Goal: Information Seeking & Learning: Learn about a topic

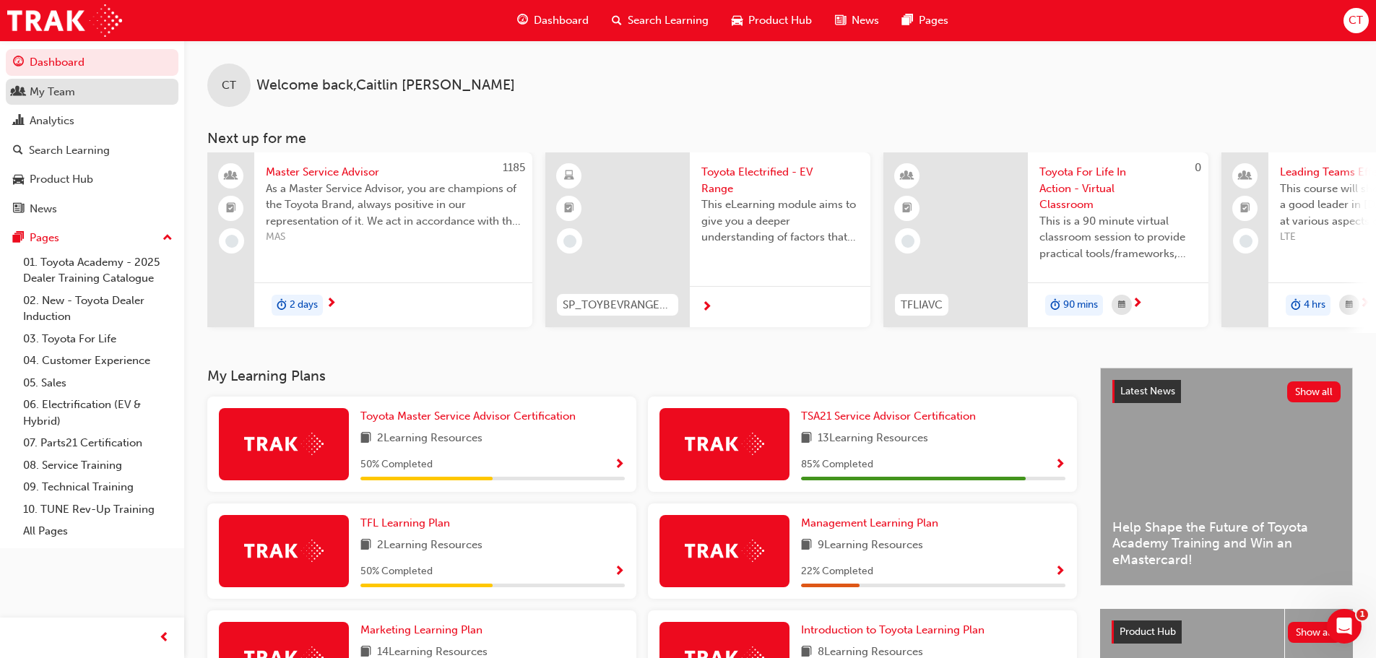
click at [73, 97] on div "My Team" at bounding box center [53, 92] width 46 height 17
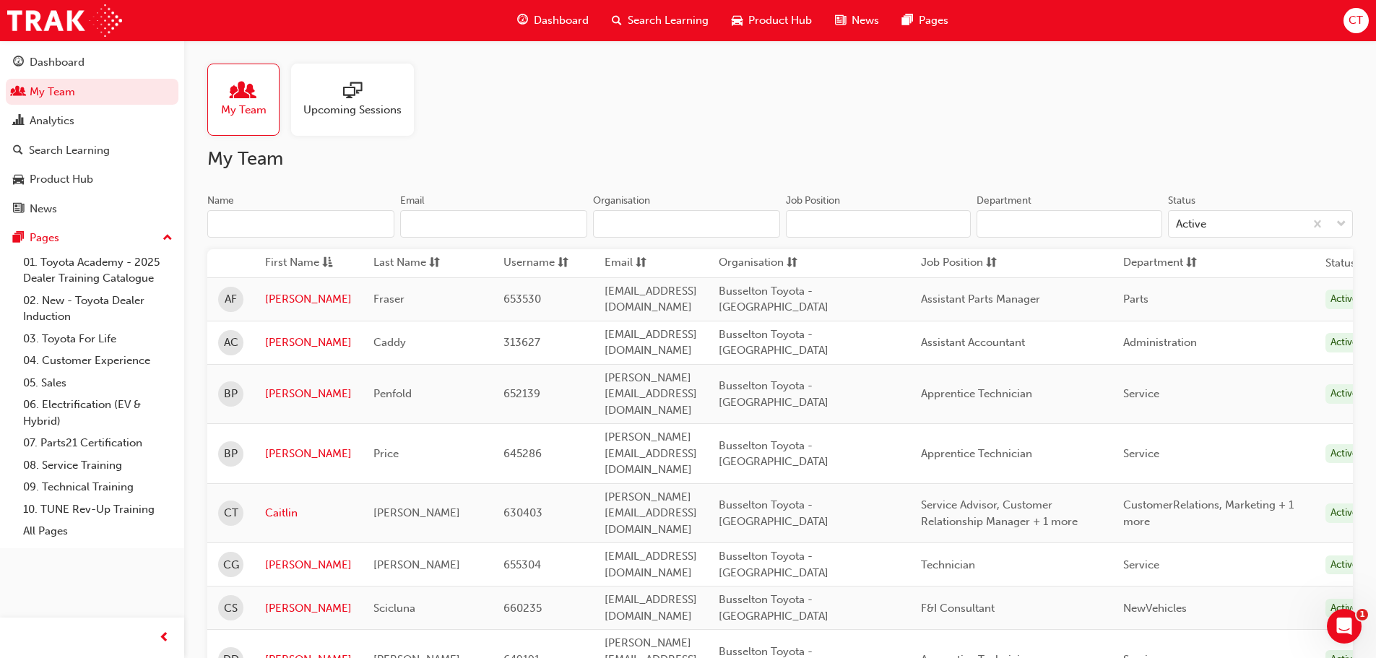
scroll to position [289, 0]
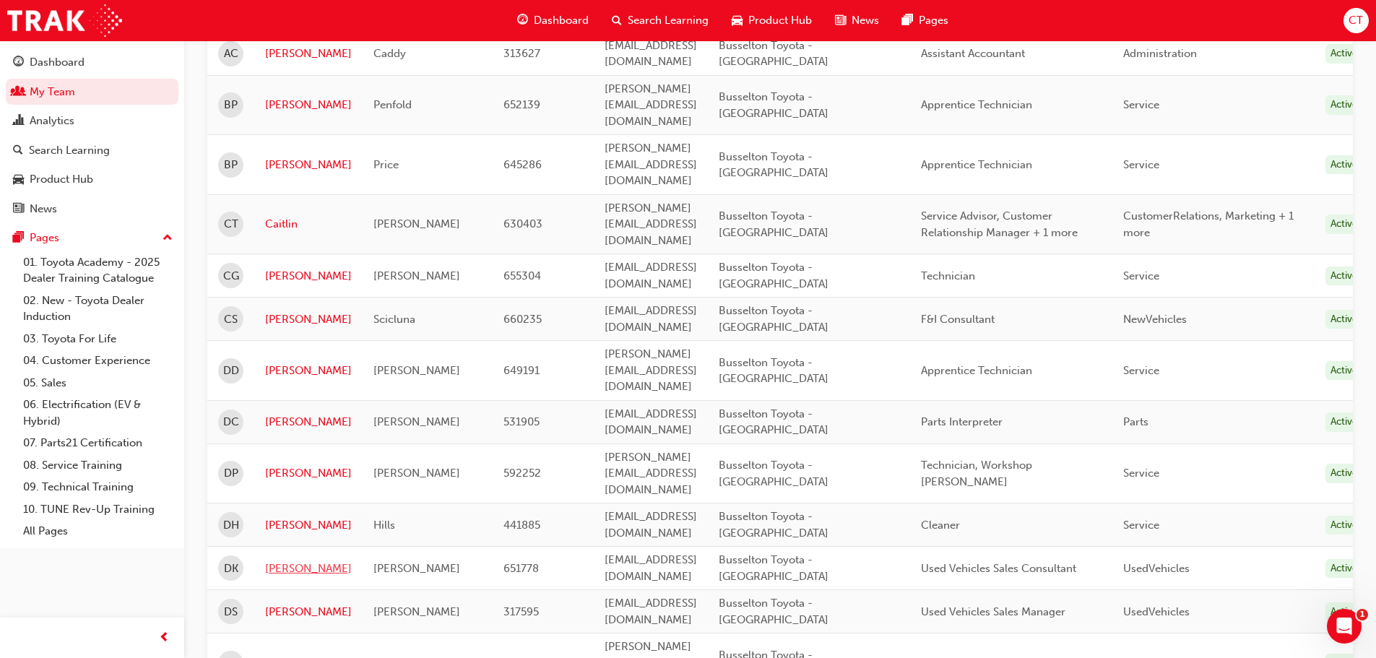
click at [290, 561] on link "[PERSON_NAME]" at bounding box center [308, 569] width 87 height 17
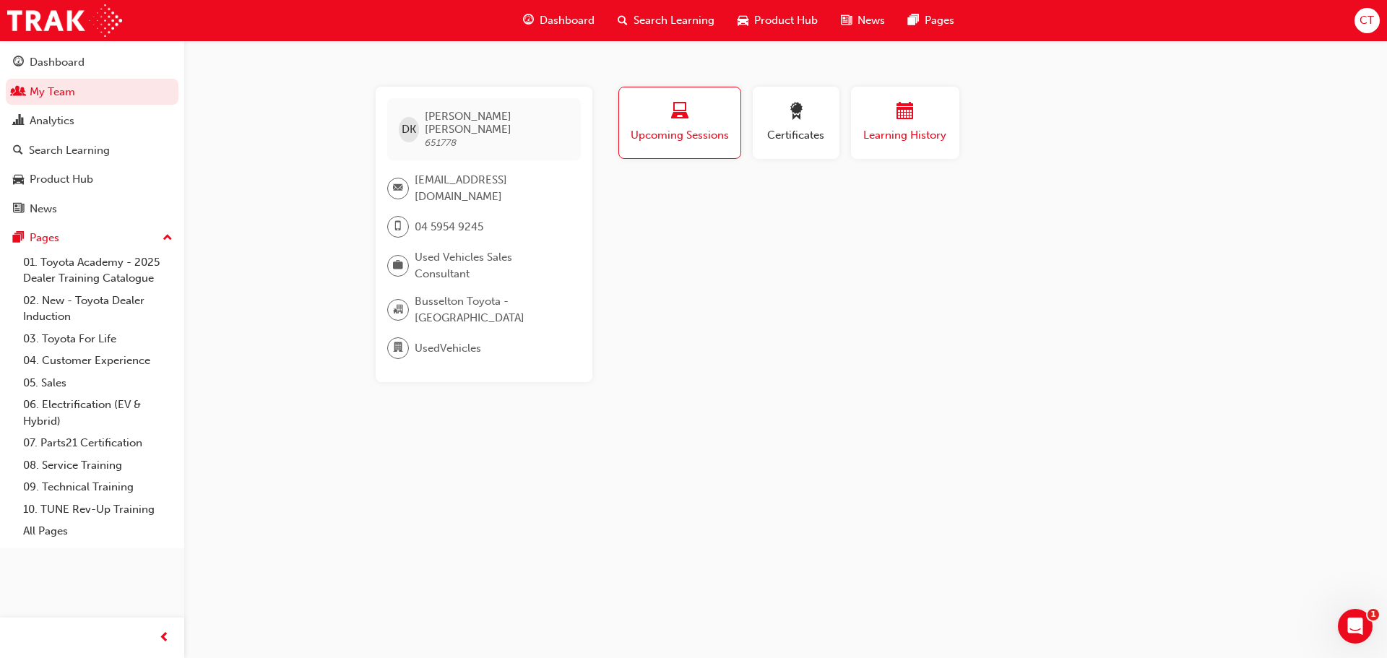
click at [904, 137] on span "Learning History" at bounding box center [905, 135] width 87 height 17
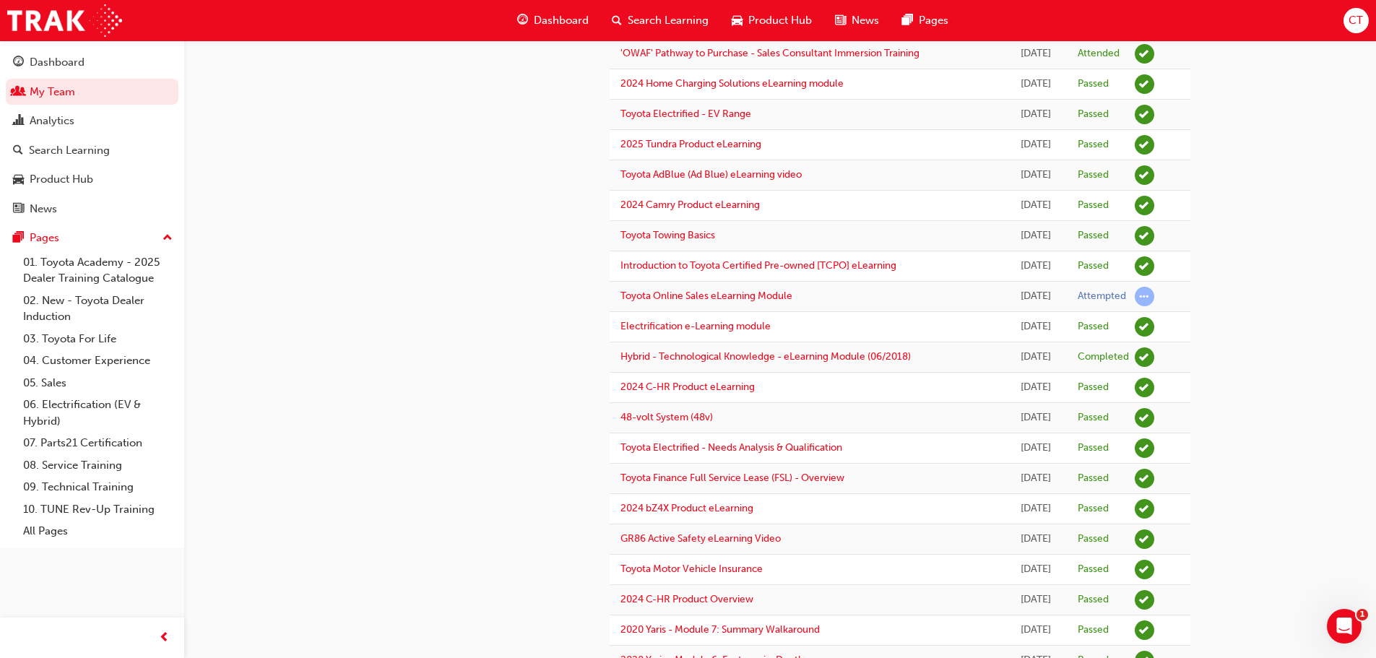
scroll to position [1125, 0]
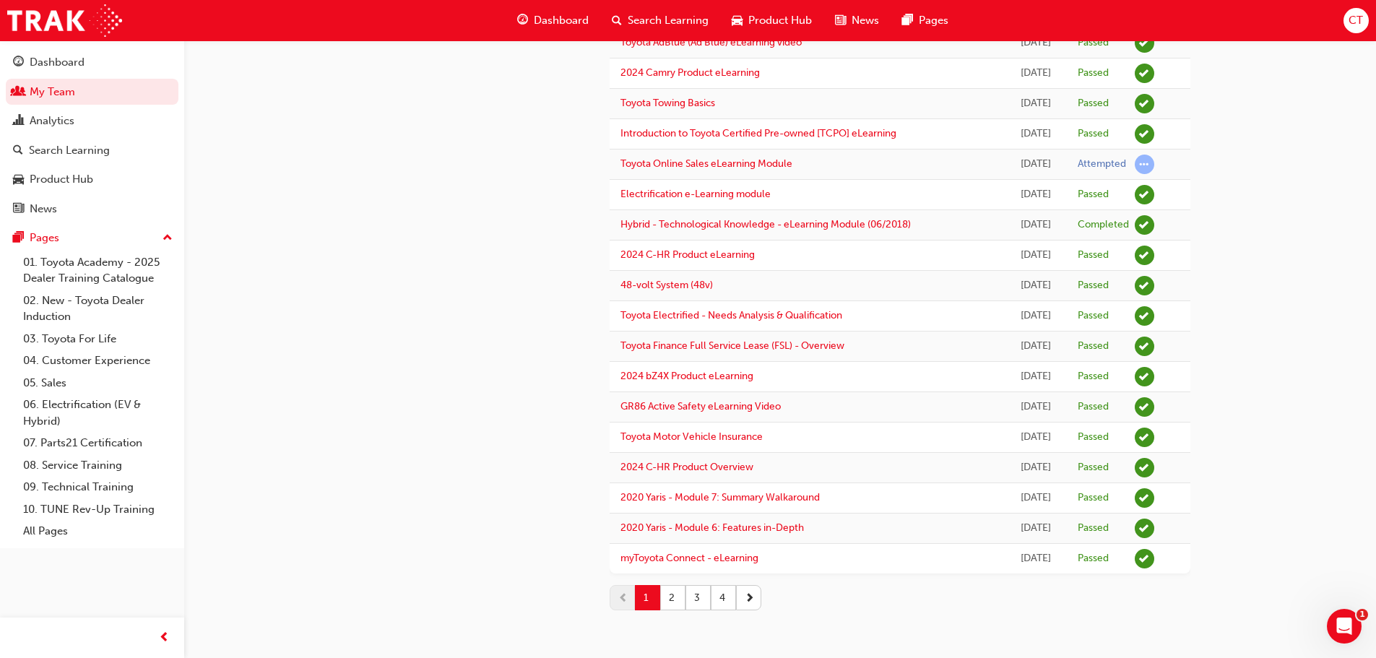
click at [678, 547] on td "myToyota Connect - eLearning" at bounding box center [808, 559] width 396 height 30
click at [678, 556] on link "myToyota Connect - eLearning" at bounding box center [690, 558] width 138 height 12
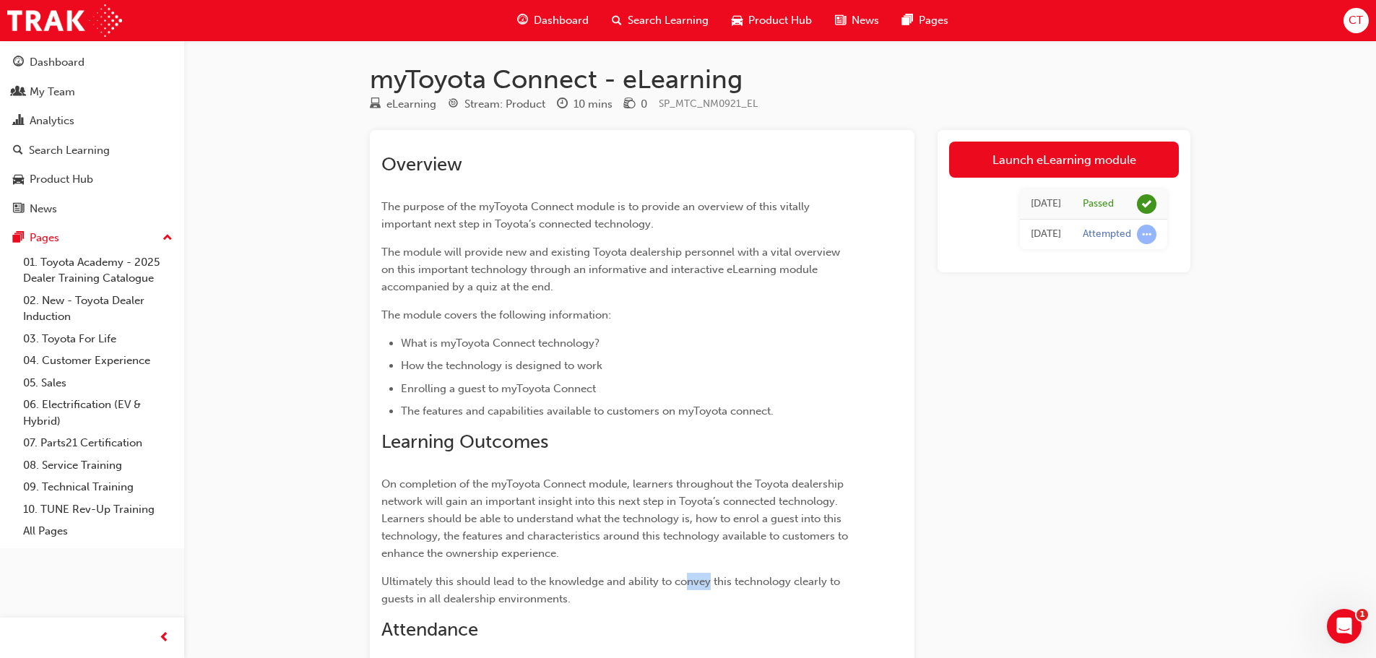
click at [605, 557] on div "Overview The purpose of the myToyota Connect module is to provide an overview o…" at bounding box center [617, 416] width 470 height 527
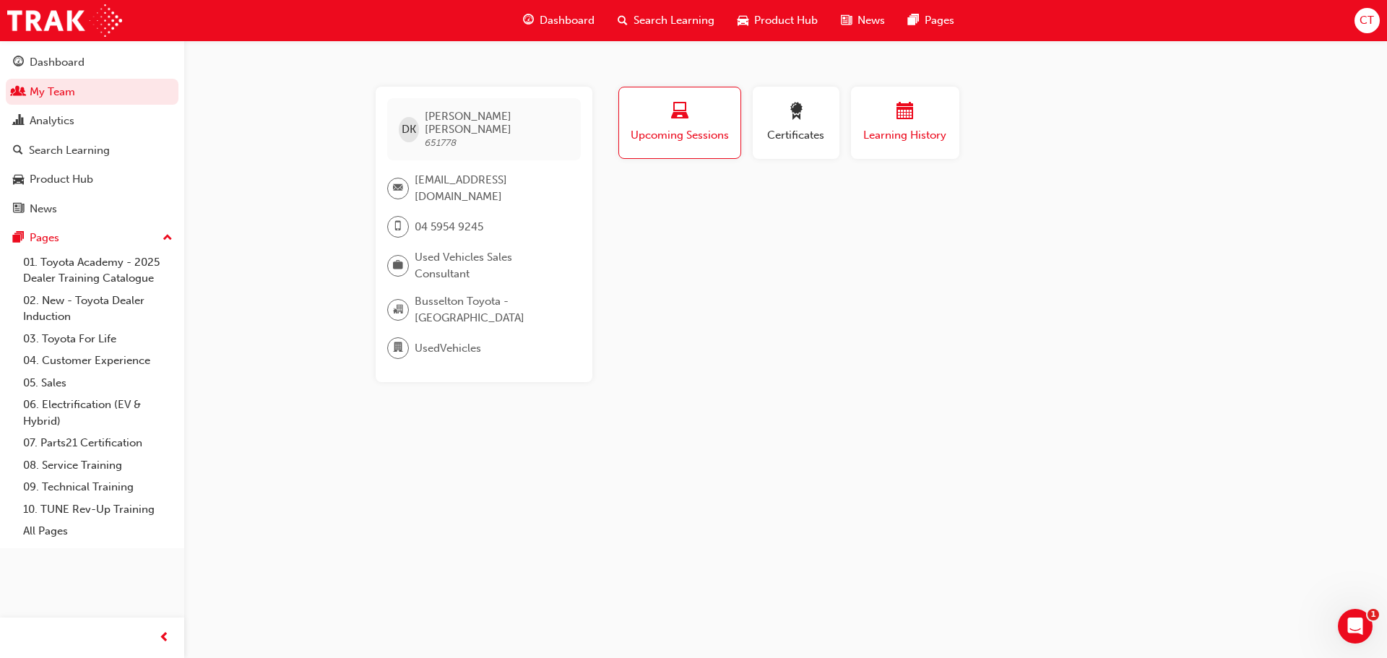
click at [925, 129] on span "Learning History" at bounding box center [905, 135] width 87 height 17
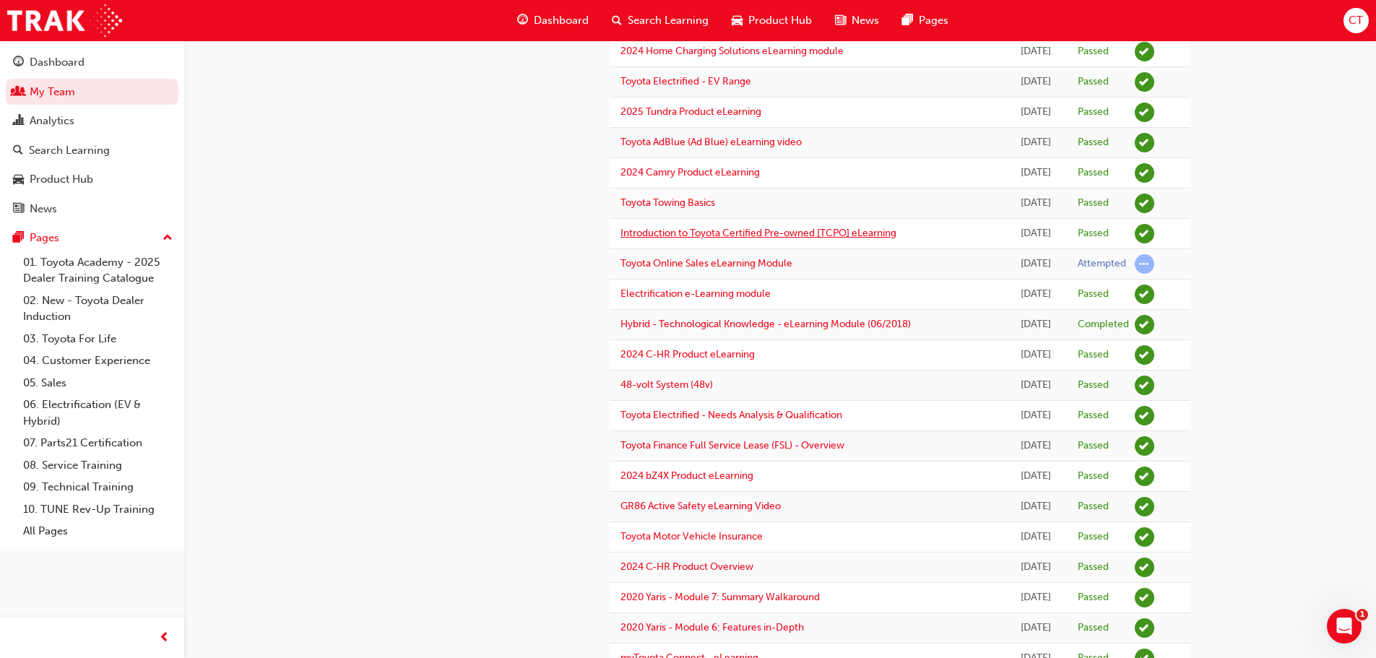
scroll to position [1125, 0]
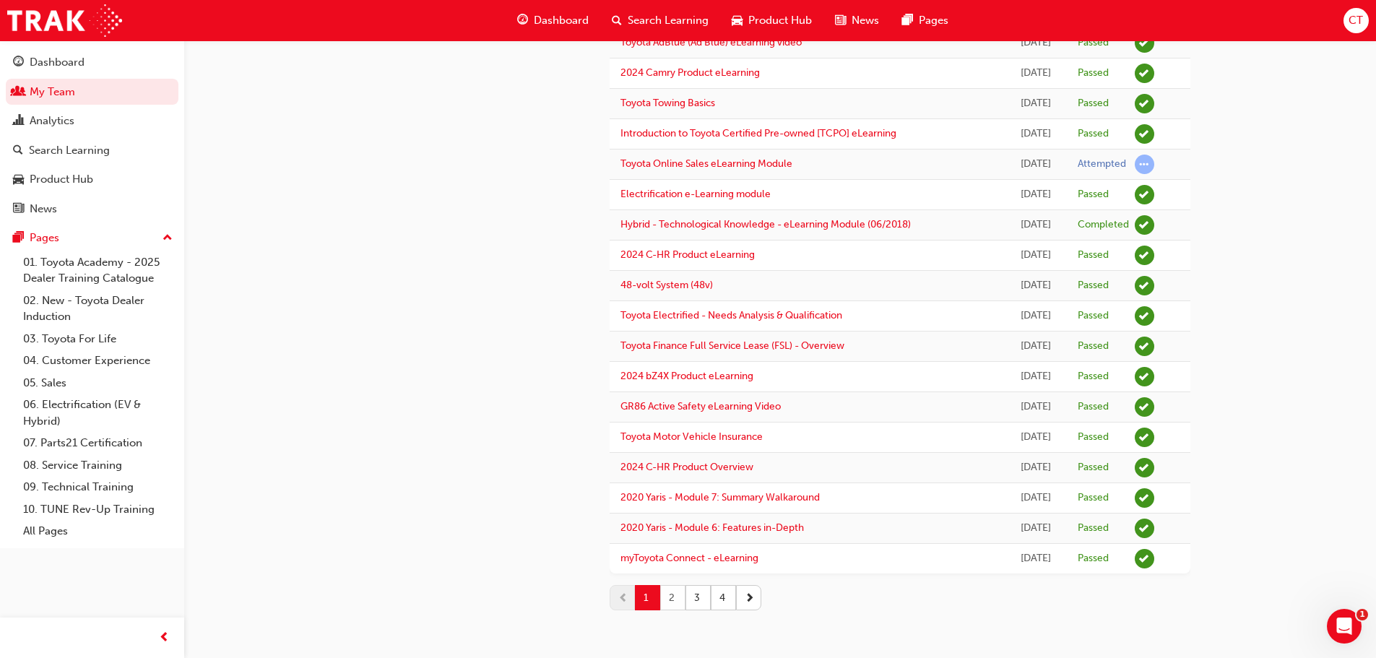
click at [677, 593] on button "2" at bounding box center [672, 597] width 25 height 25
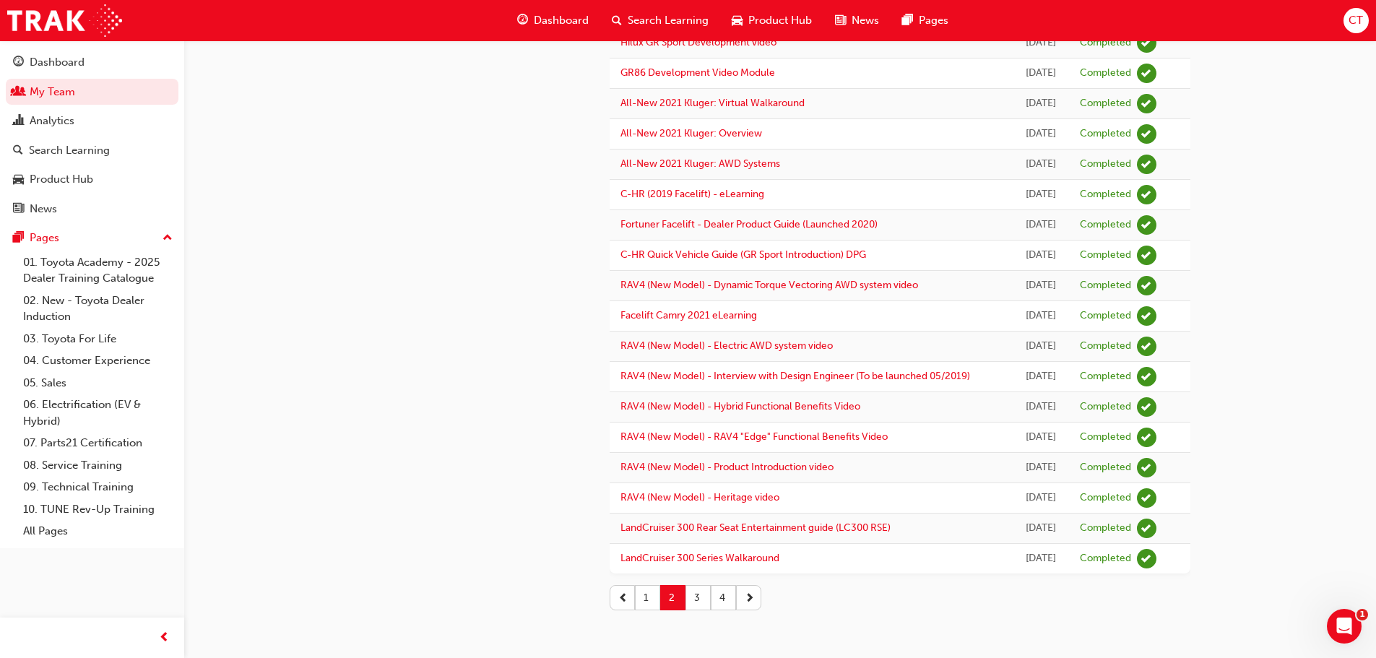
scroll to position [1372, 0]
click at [694, 595] on button "3" at bounding box center [698, 597] width 25 height 25
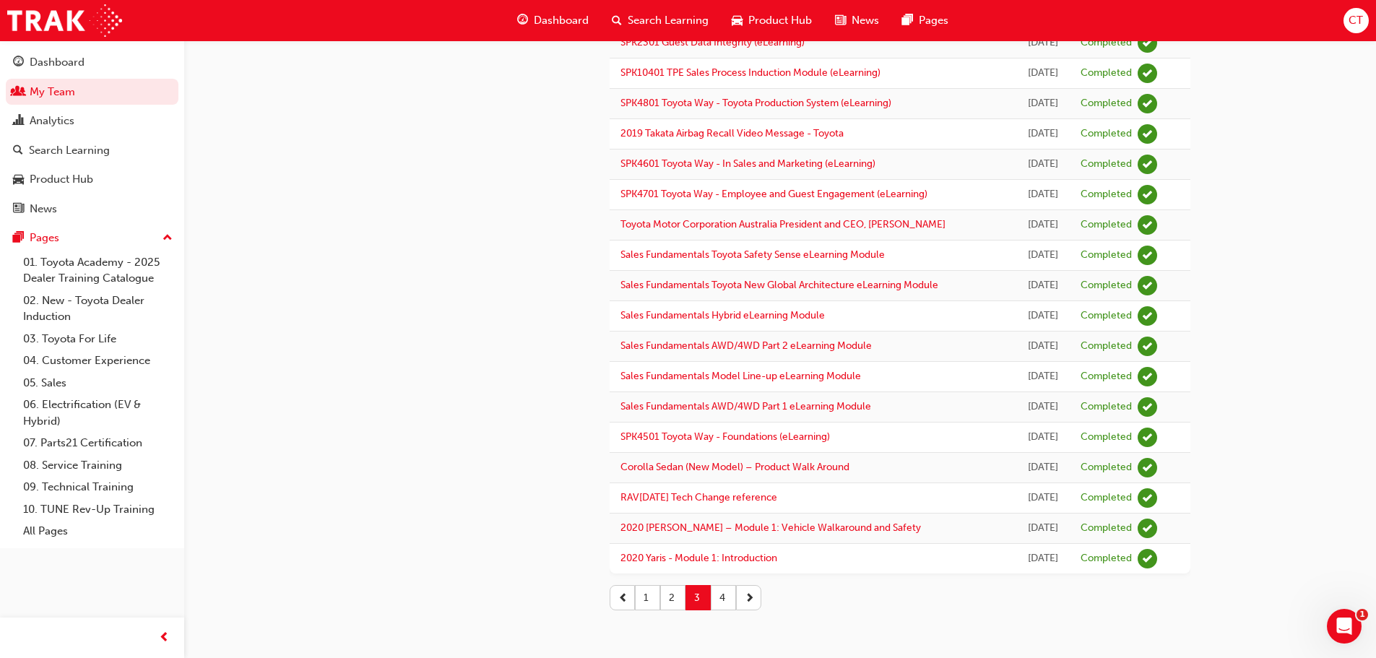
scroll to position [1450, 0]
click at [721, 603] on button "4" at bounding box center [723, 597] width 25 height 25
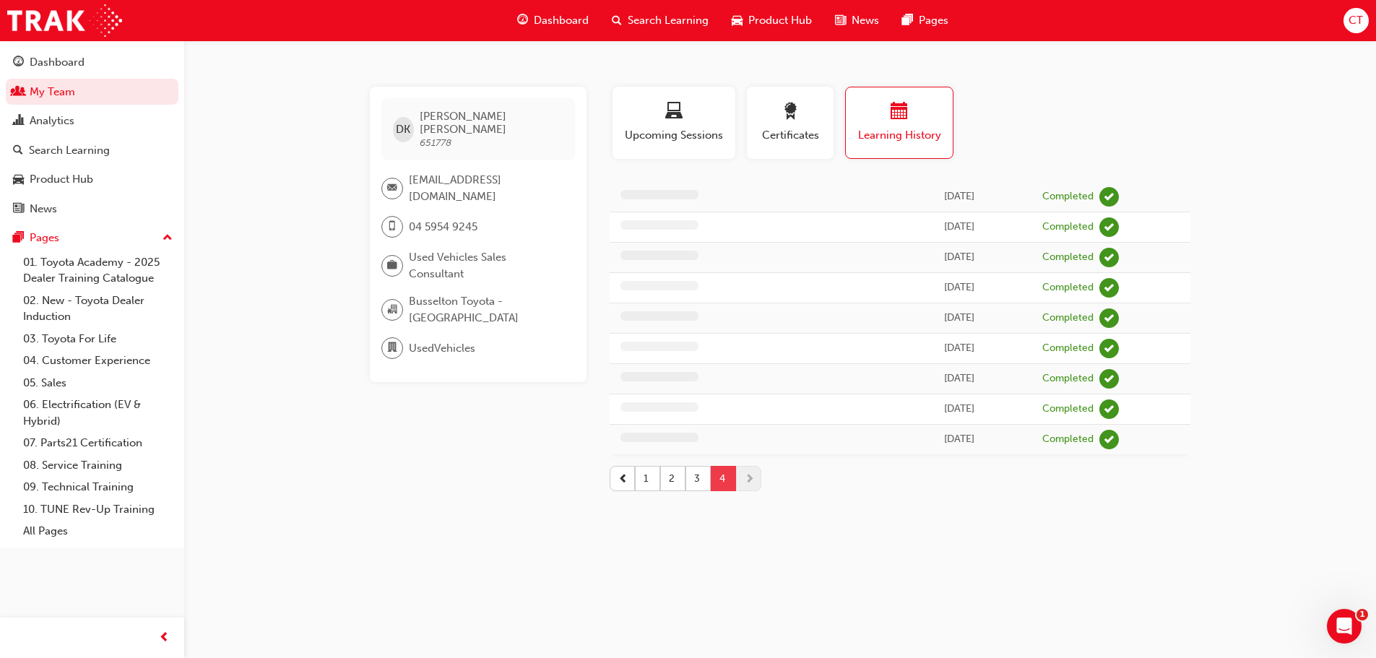
scroll to position [0, 0]
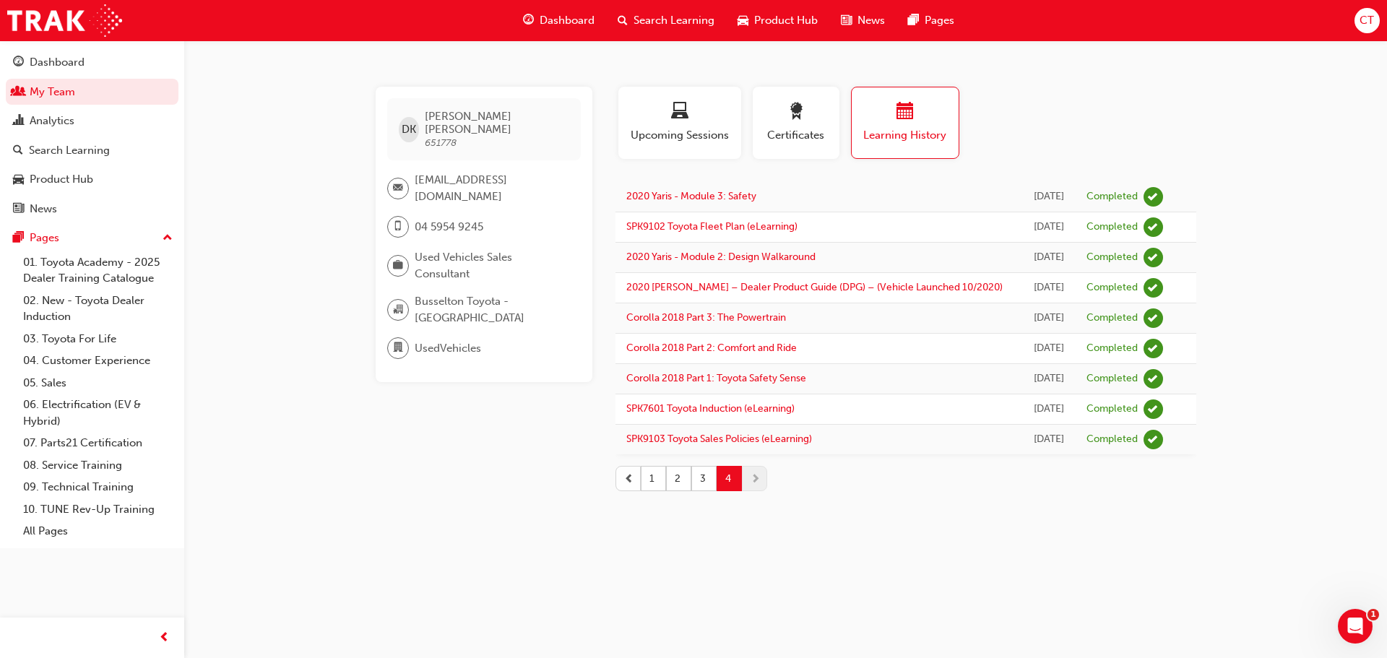
click at [632, 486] on button "button" at bounding box center [628, 478] width 25 height 25
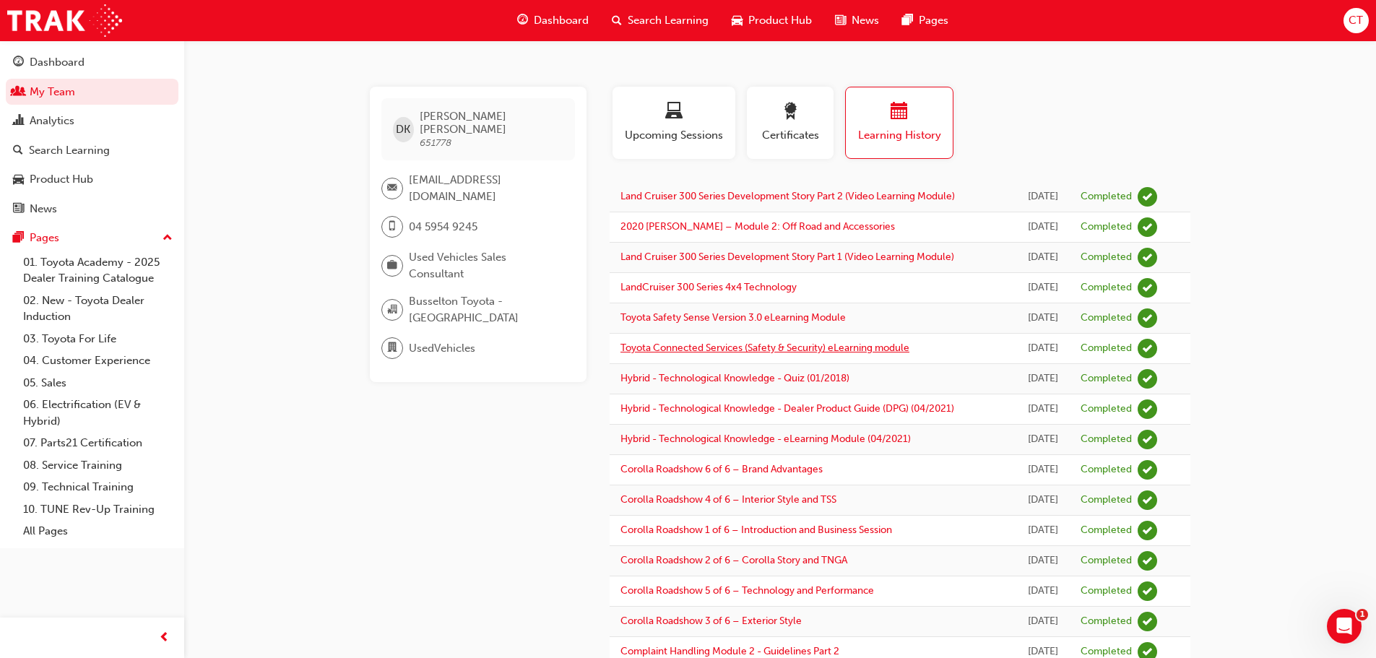
click at [759, 354] on link "Toyota Connected Services (Safety & Security) eLearning module" at bounding box center [765, 348] width 289 height 12
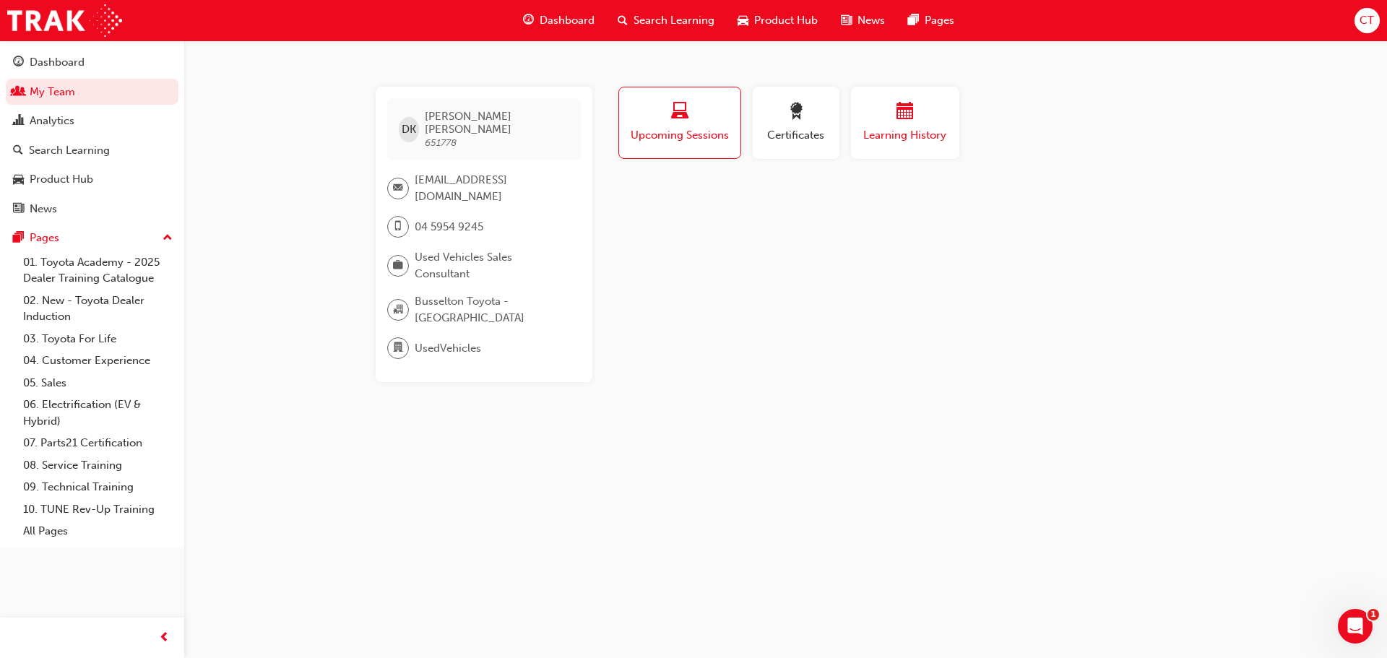
click at [918, 133] on span "Learning History" at bounding box center [905, 135] width 87 height 17
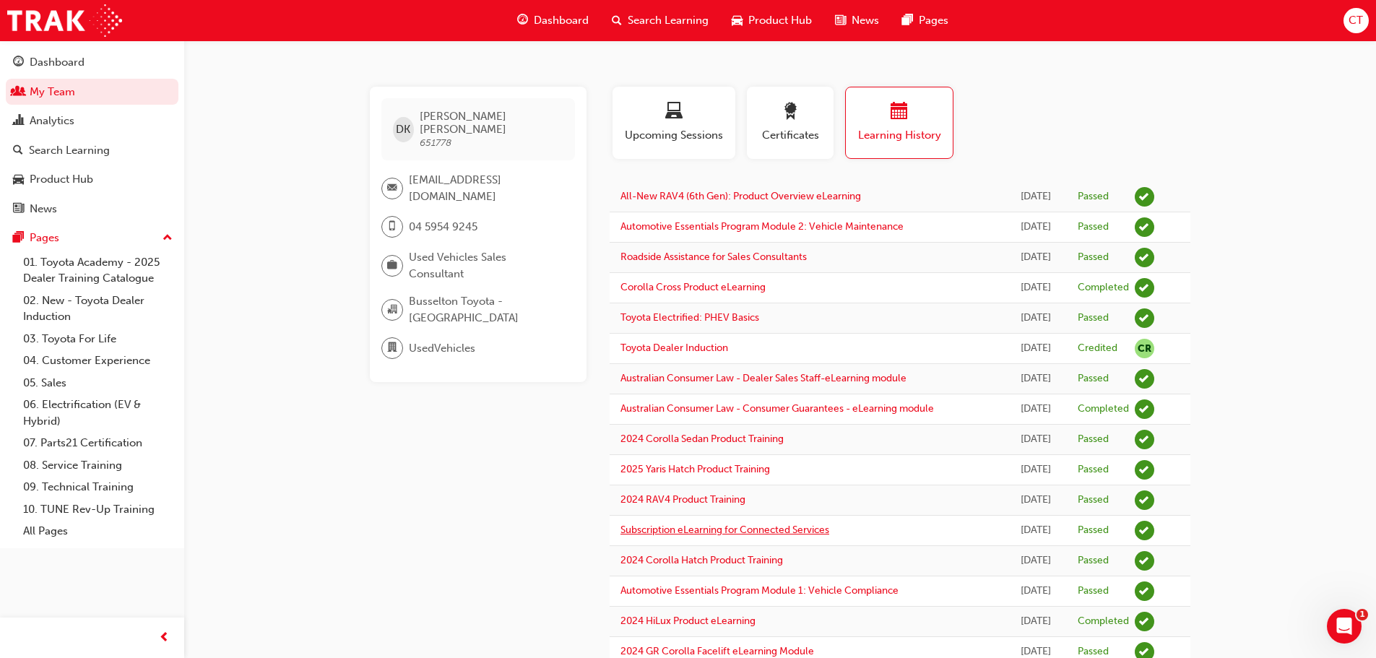
click at [642, 527] on link "Subscription eLearning for Connected Services" at bounding box center [725, 530] width 209 height 12
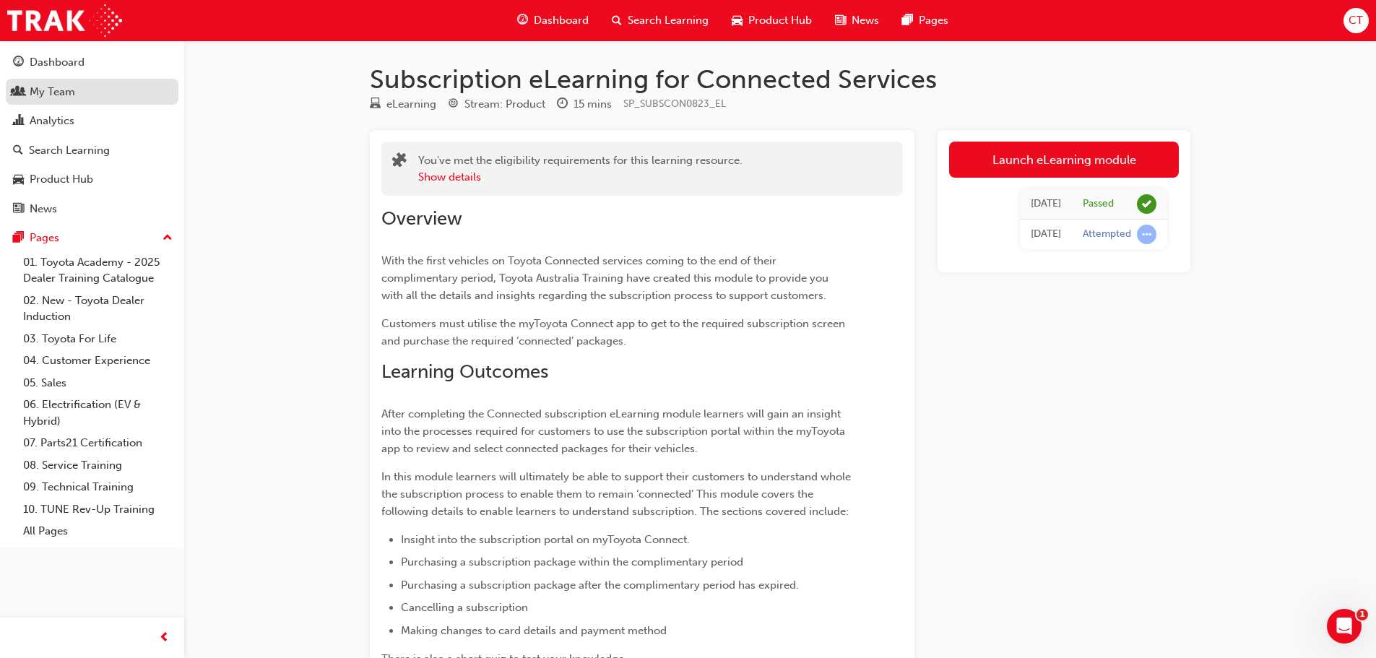
click at [51, 96] on div "My Team" at bounding box center [53, 92] width 46 height 17
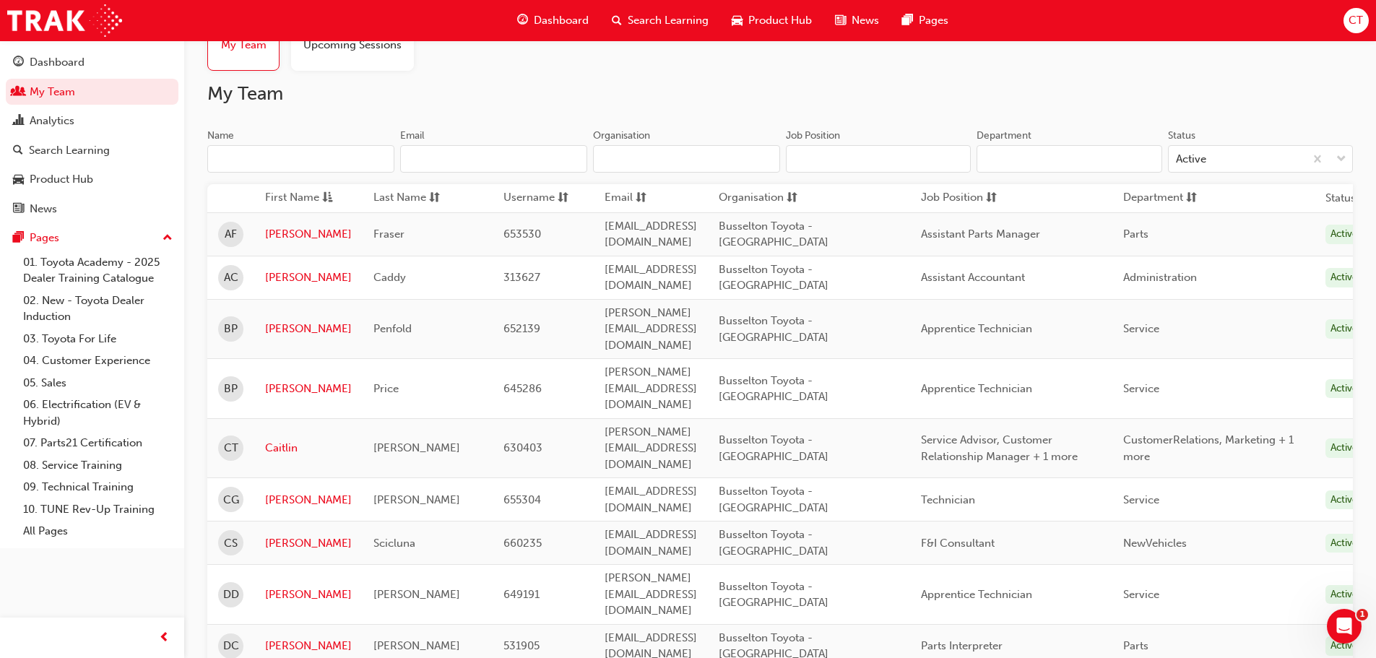
scroll to position [217, 0]
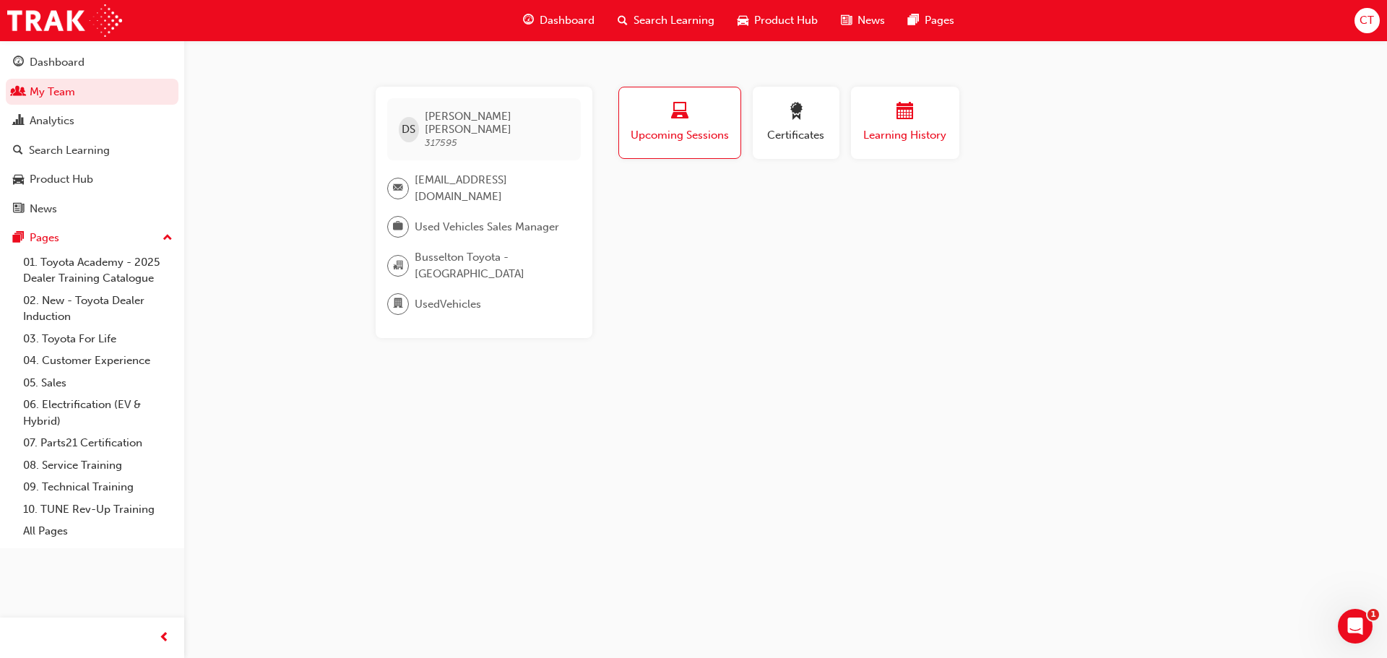
click at [901, 129] on span "Learning History" at bounding box center [905, 135] width 87 height 17
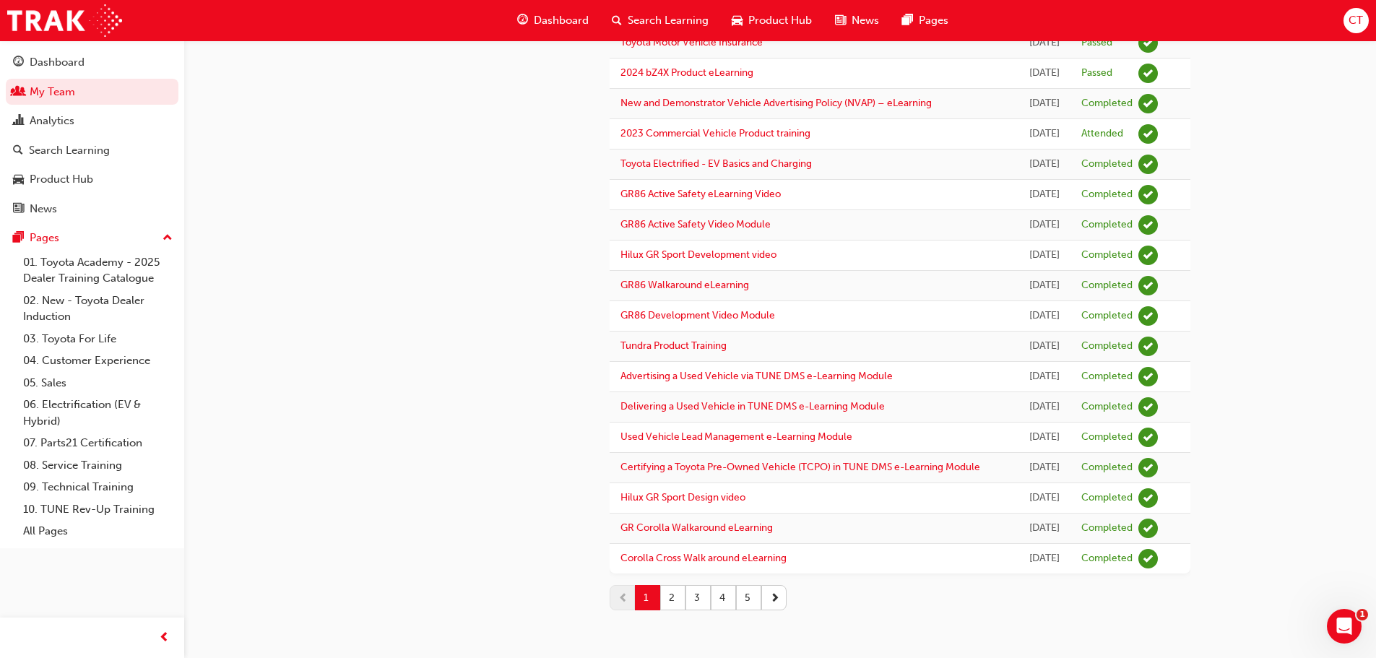
scroll to position [1706, 0]
click at [673, 611] on button "2" at bounding box center [672, 597] width 25 height 25
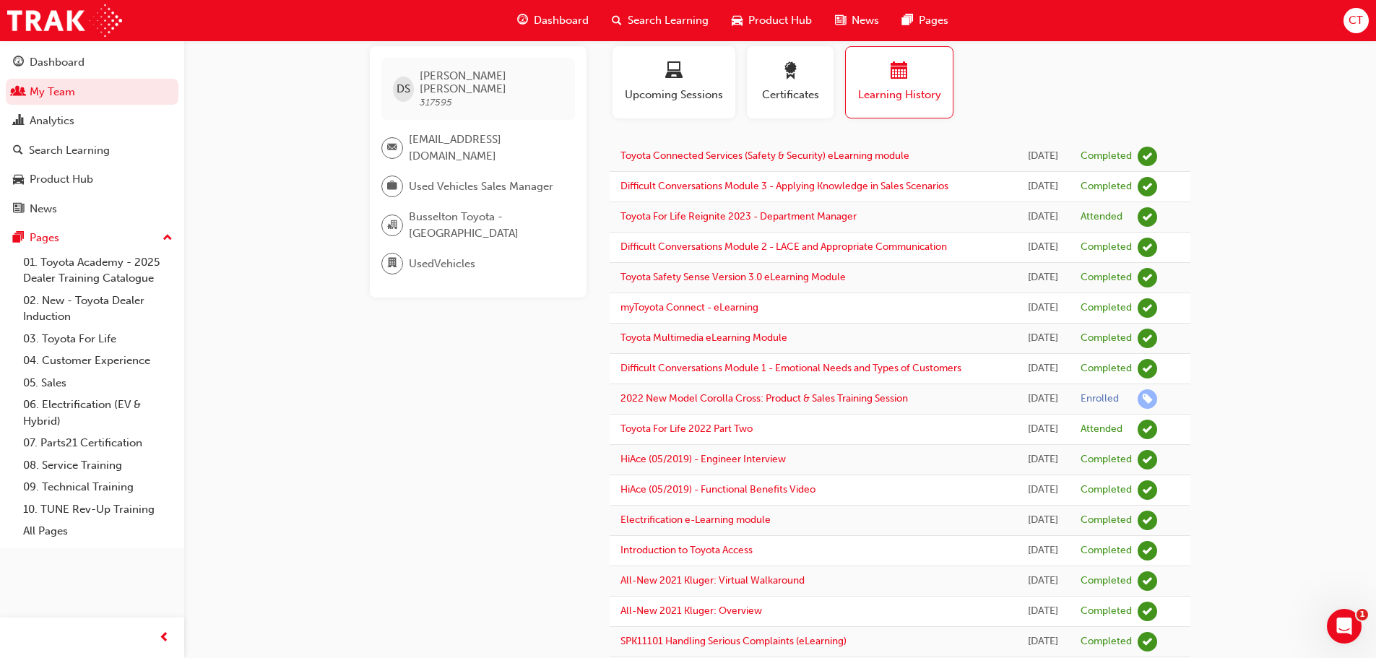
scroll to position [0, 0]
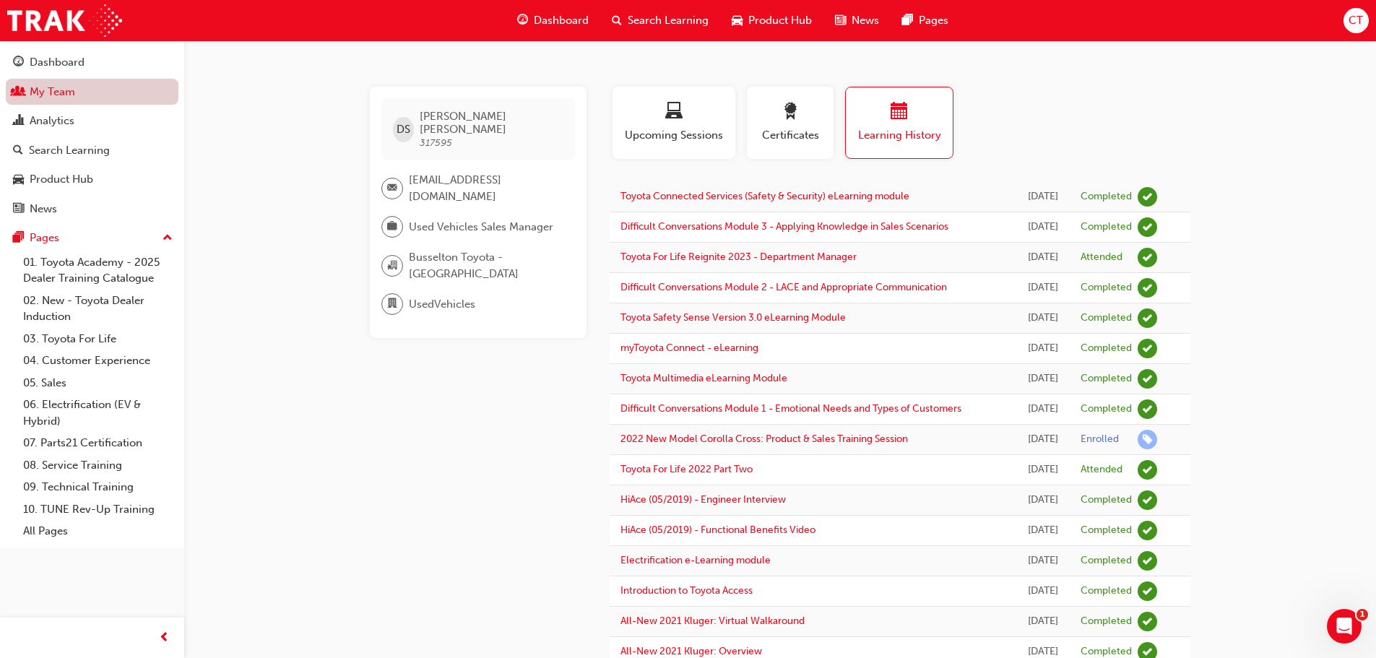
click at [63, 96] on link "My Team" at bounding box center [92, 92] width 173 height 27
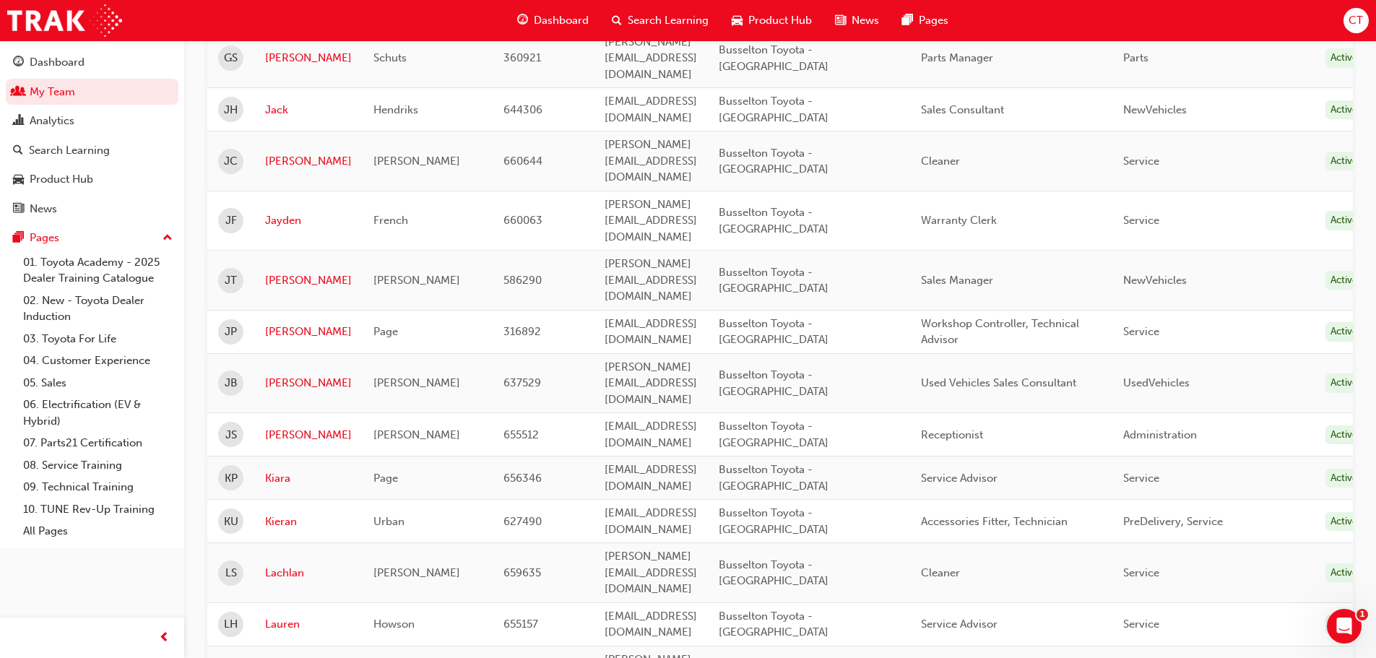
scroll to position [928, 0]
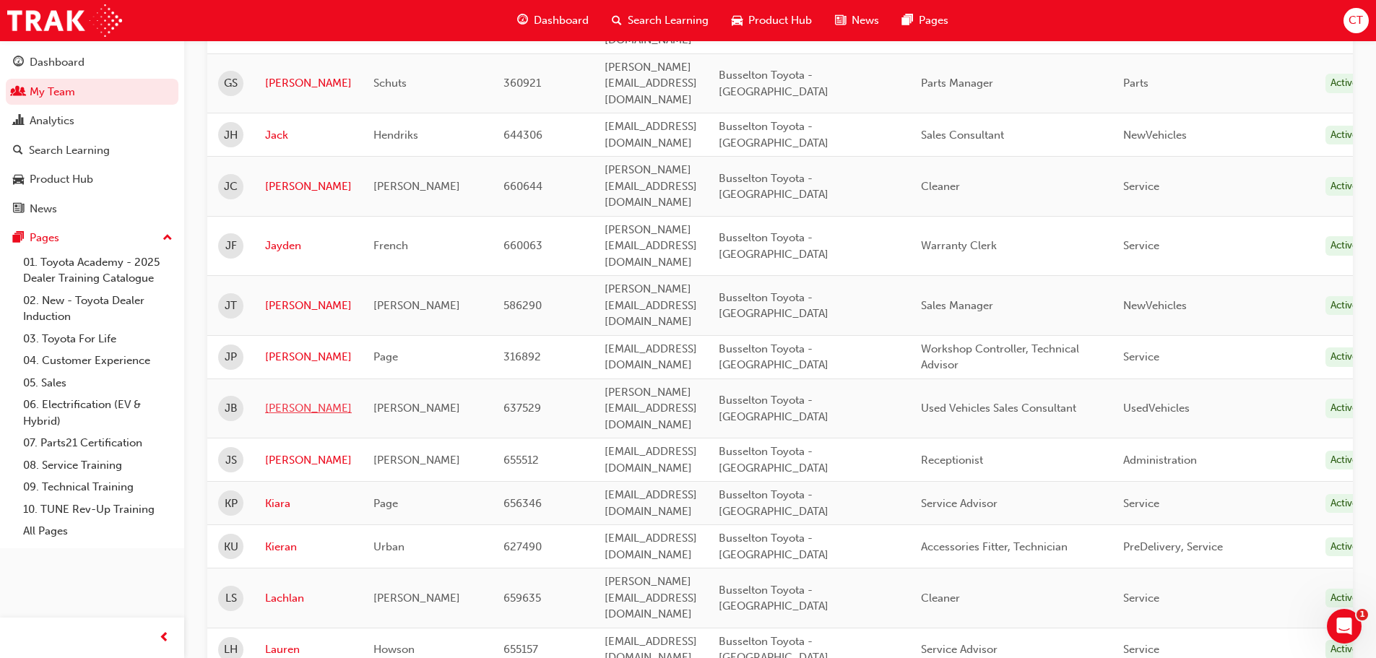
click at [273, 400] on link "[PERSON_NAME]" at bounding box center [308, 408] width 87 height 17
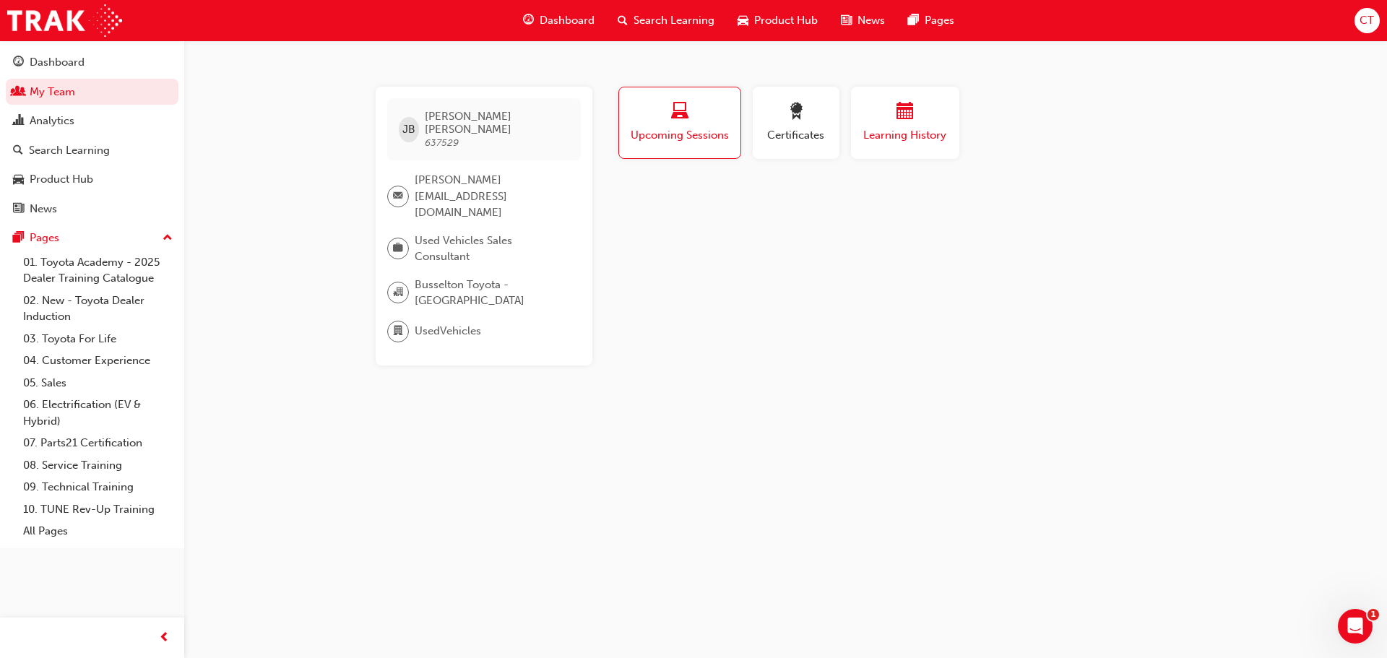
click at [891, 127] on span "Learning History" at bounding box center [905, 135] width 87 height 17
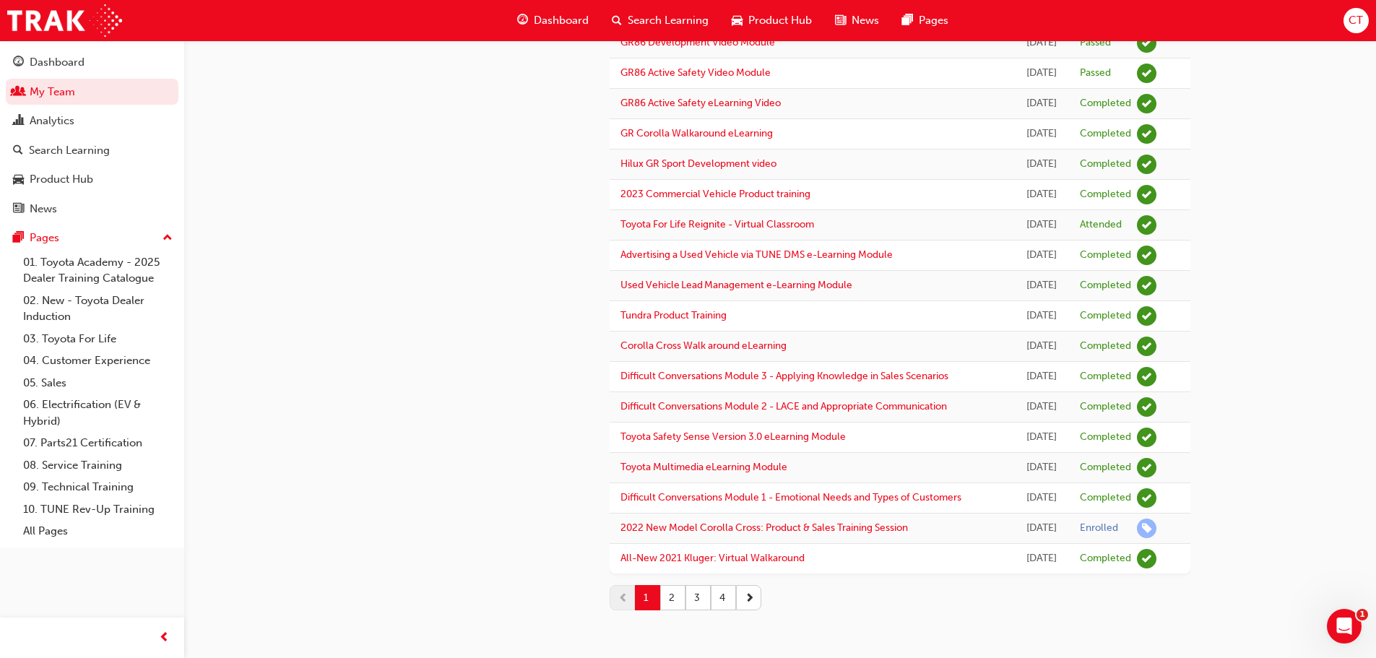
scroll to position [1333, 0]
click at [674, 605] on button "2" at bounding box center [672, 597] width 25 height 25
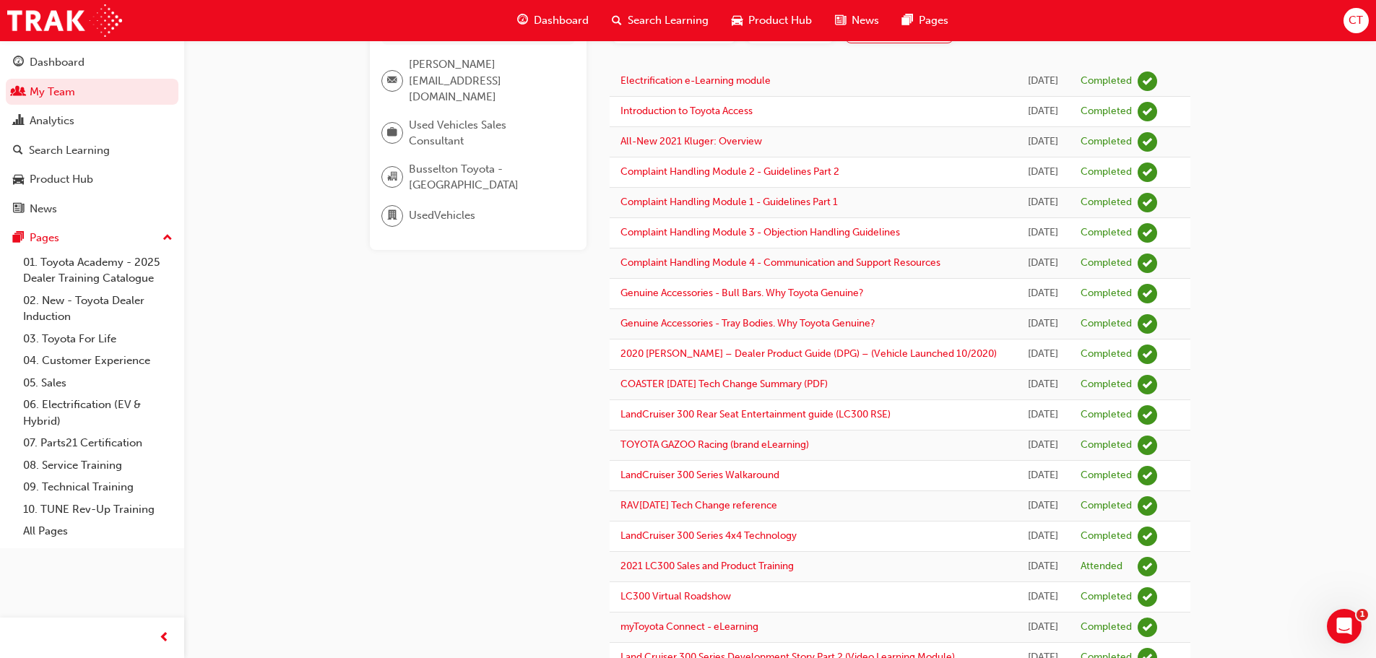
scroll to position [145, 0]
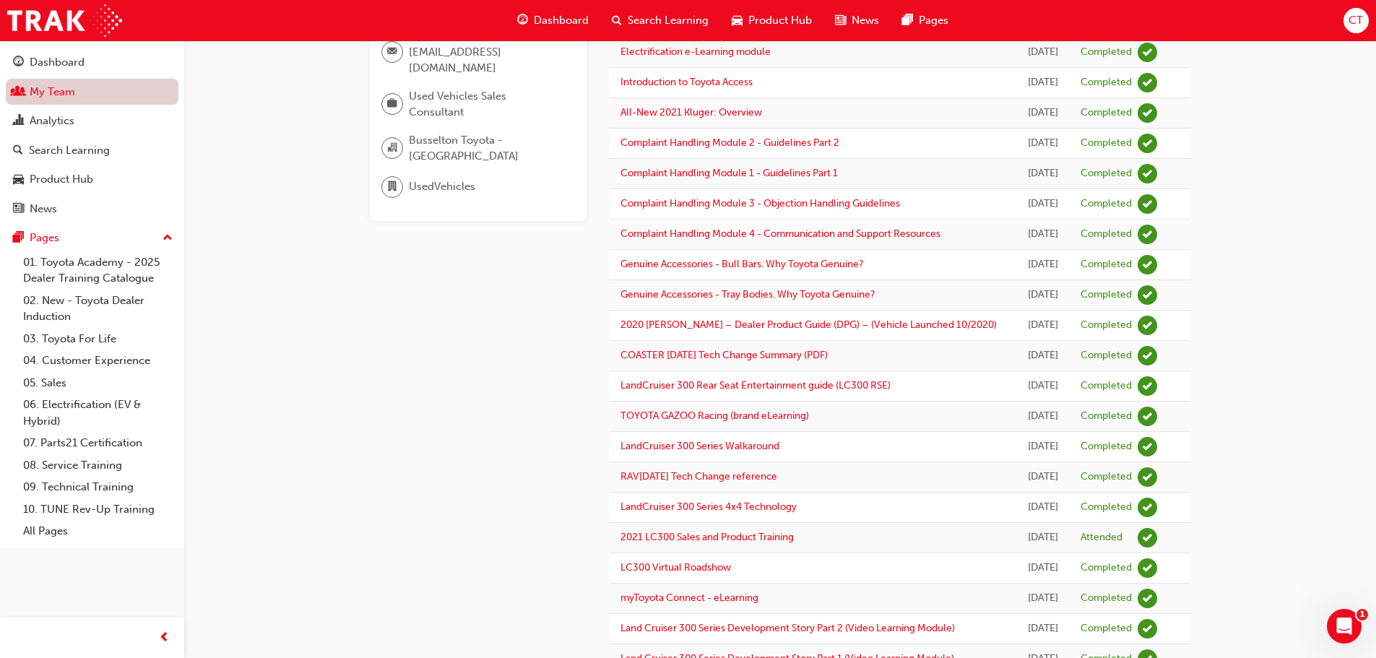
click at [87, 92] on link "My Team" at bounding box center [92, 92] width 173 height 27
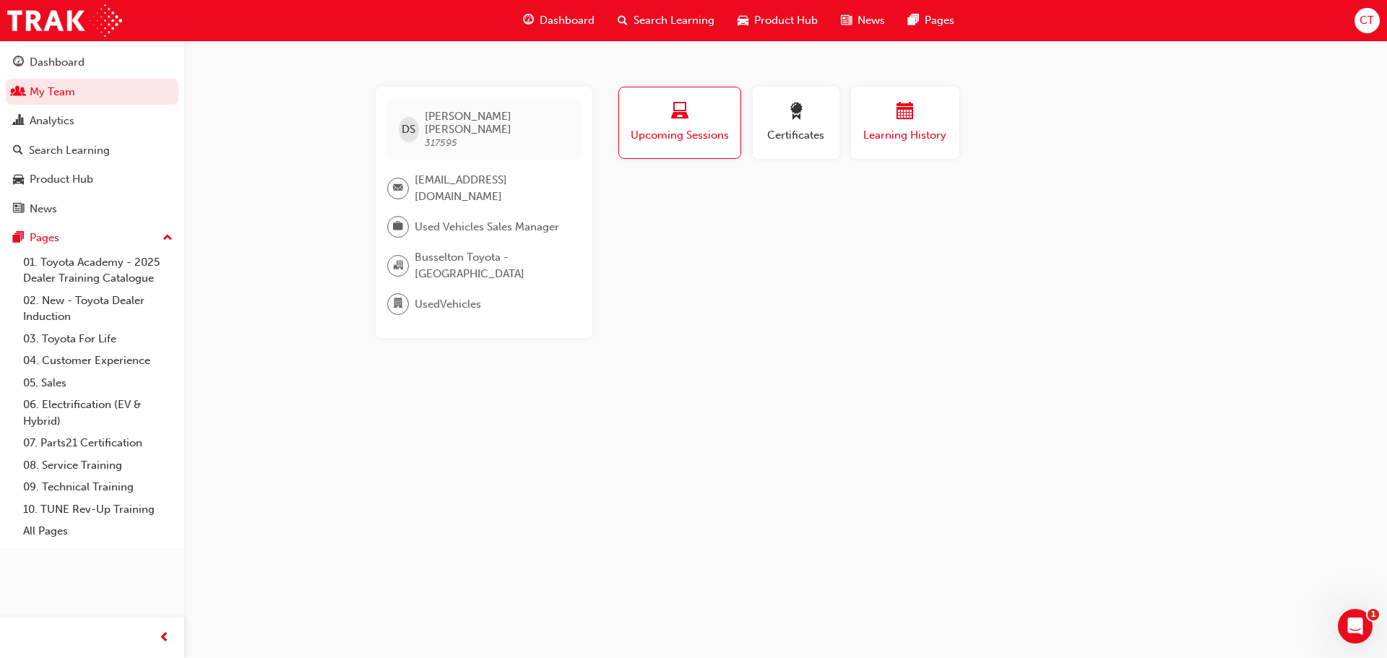
click at [918, 129] on span "Learning History" at bounding box center [905, 135] width 87 height 17
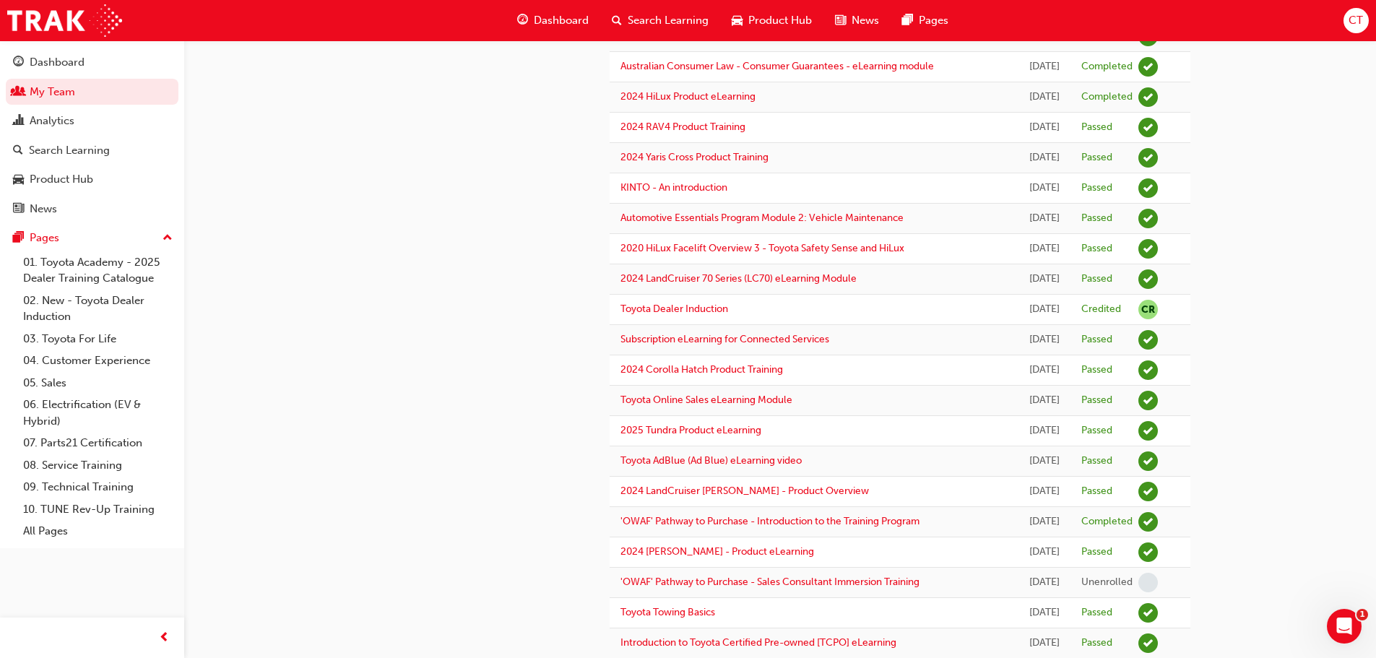
scroll to position [361, 0]
